Goal: Find specific page/section: Find specific page/section

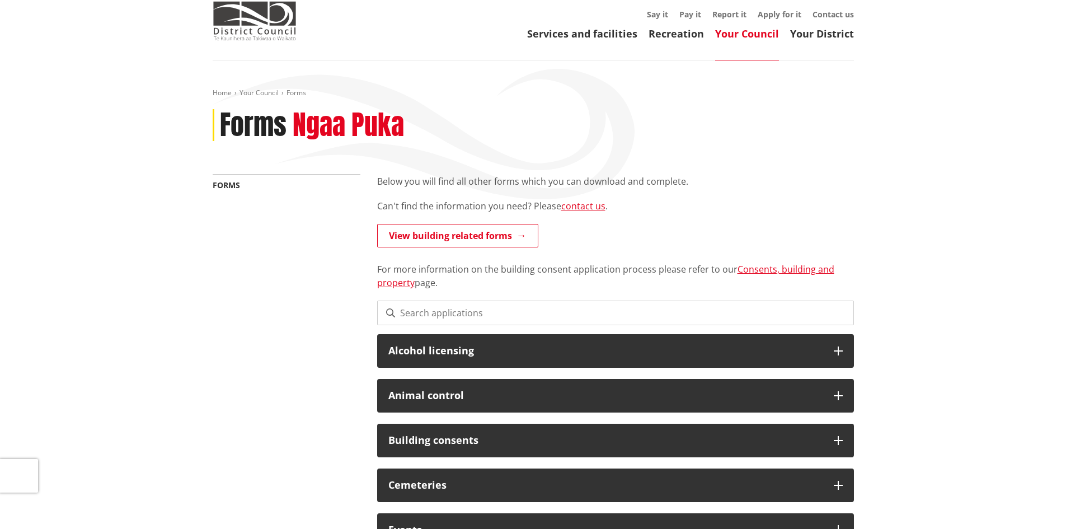
scroll to position [70, 0]
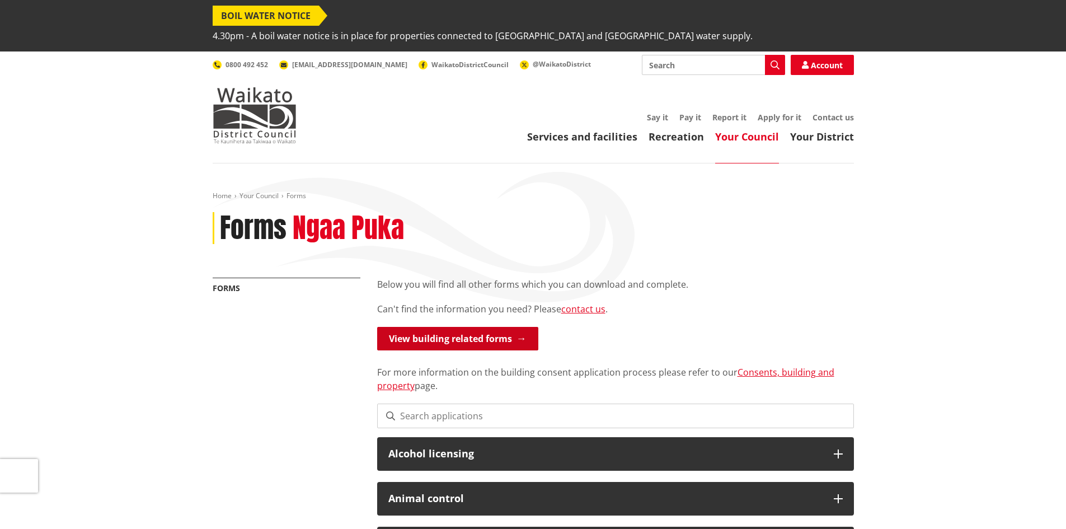
click at [469, 327] on link "View building related forms" at bounding box center [457, 339] width 161 height 24
